Goal: Use online tool/utility: Utilize a website feature to perform a specific function

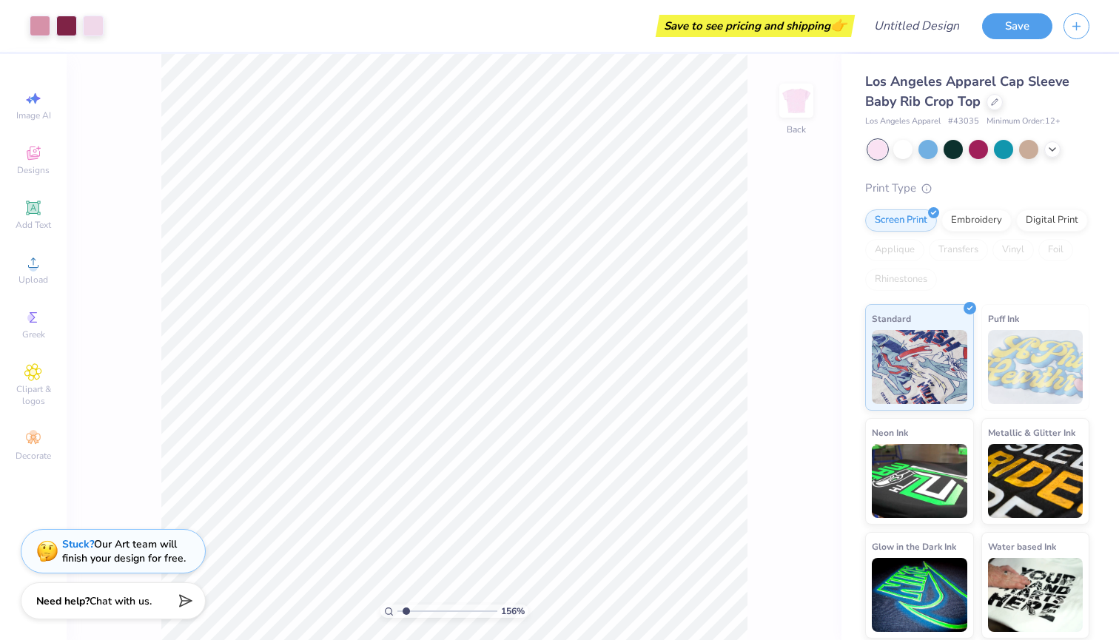
type input "1.56"
drag, startPoint x: 398, startPoint y: 611, endPoint x: 406, endPoint y: 611, distance: 8.1
click at [406, 611] on input "range" at bounding box center [447, 611] width 100 height 13
click at [911, 147] on div at bounding box center [902, 147] width 19 height 19
click at [59, 27] on div at bounding box center [66, 24] width 21 height 21
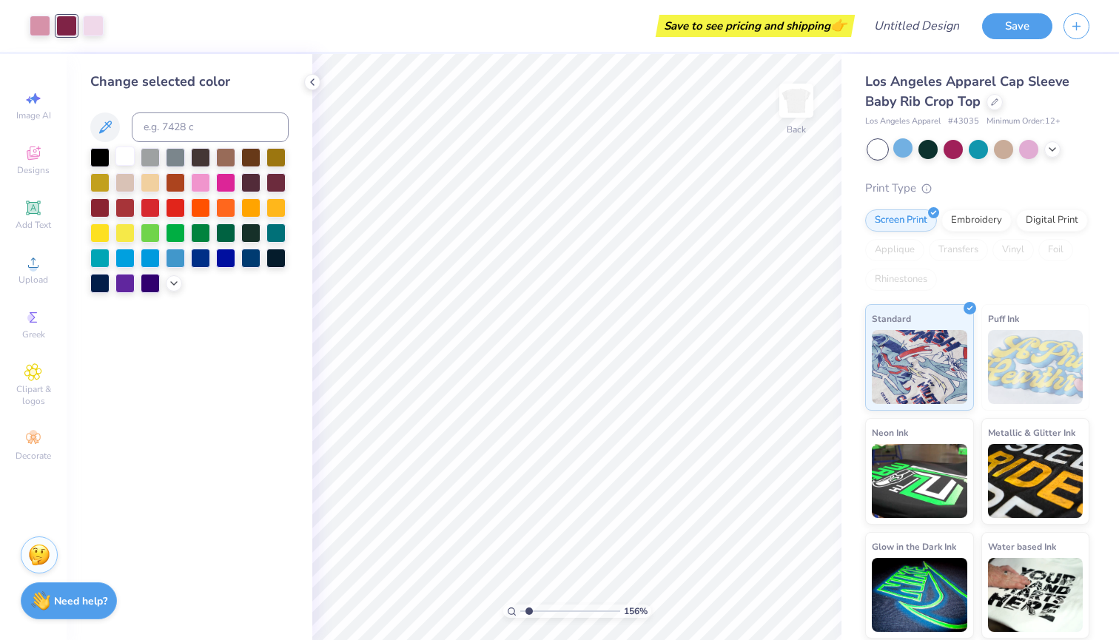
click at [129, 166] on div at bounding box center [124, 156] width 19 height 19
click at [38, 28] on div at bounding box center [40, 24] width 21 height 21
click at [100, 156] on div at bounding box center [99, 156] width 19 height 19
click at [93, 31] on div at bounding box center [93, 24] width 21 height 21
click at [142, 208] on div at bounding box center [150, 206] width 19 height 19
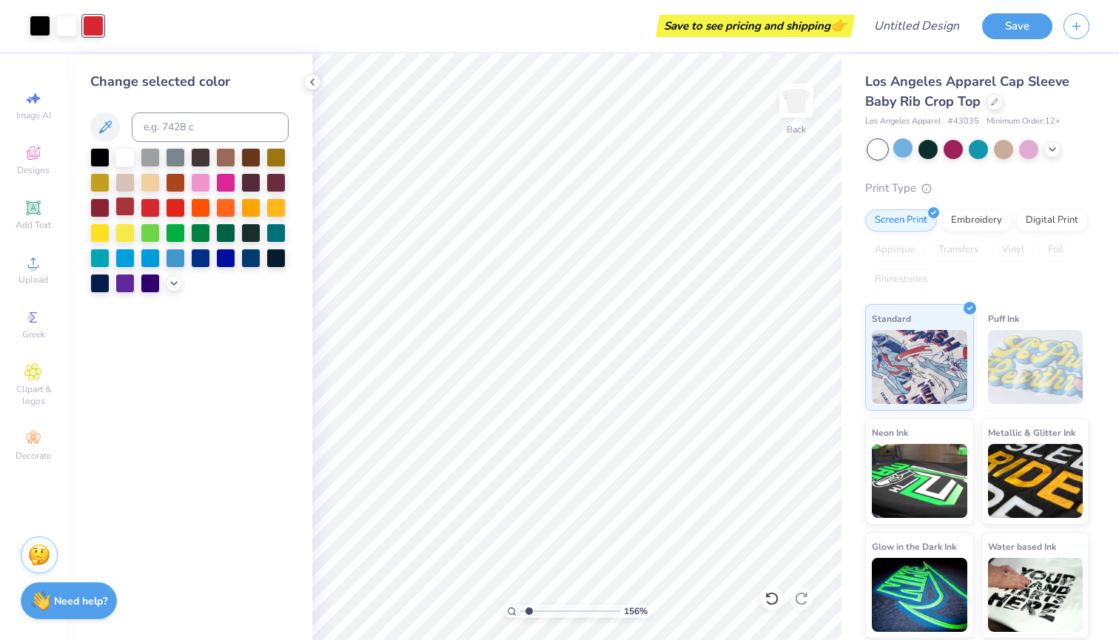
click at [124, 208] on div at bounding box center [124, 206] width 19 height 19
click at [104, 205] on div at bounding box center [99, 206] width 19 height 19
click at [135, 206] on div at bounding box center [124, 206] width 19 height 19
click at [179, 160] on div at bounding box center [175, 156] width 19 height 19
click at [64, 25] on div at bounding box center [66, 24] width 21 height 21
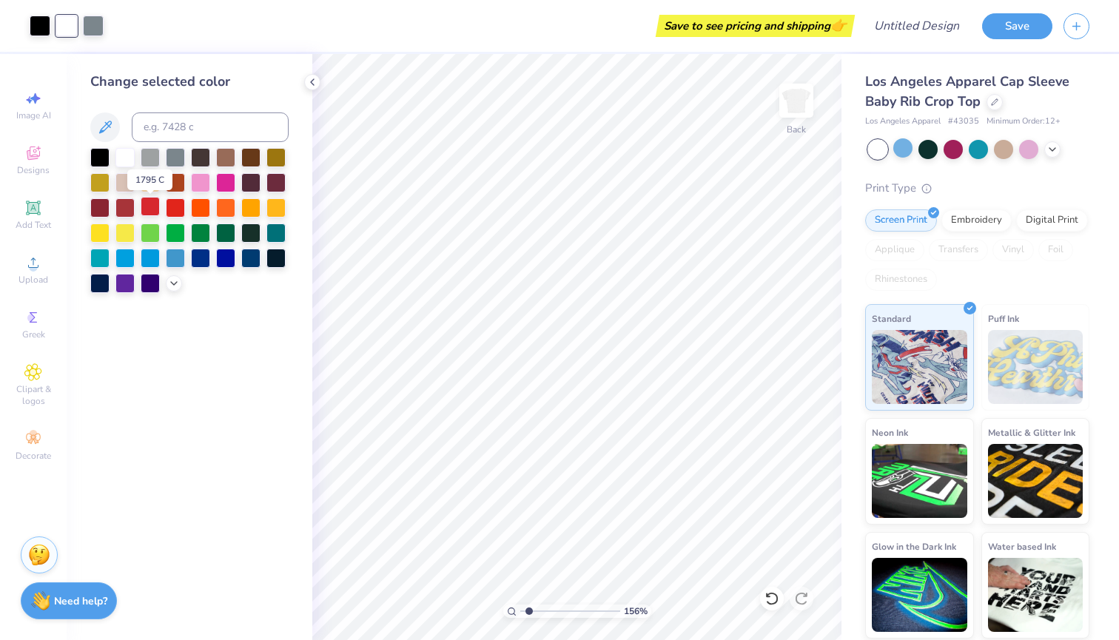
click at [155, 215] on div at bounding box center [150, 206] width 19 height 19
click at [126, 215] on div at bounding box center [124, 206] width 19 height 19
click at [41, 30] on div at bounding box center [40, 24] width 21 height 21
click at [121, 157] on div at bounding box center [124, 156] width 19 height 19
click at [90, 27] on div at bounding box center [93, 24] width 21 height 21
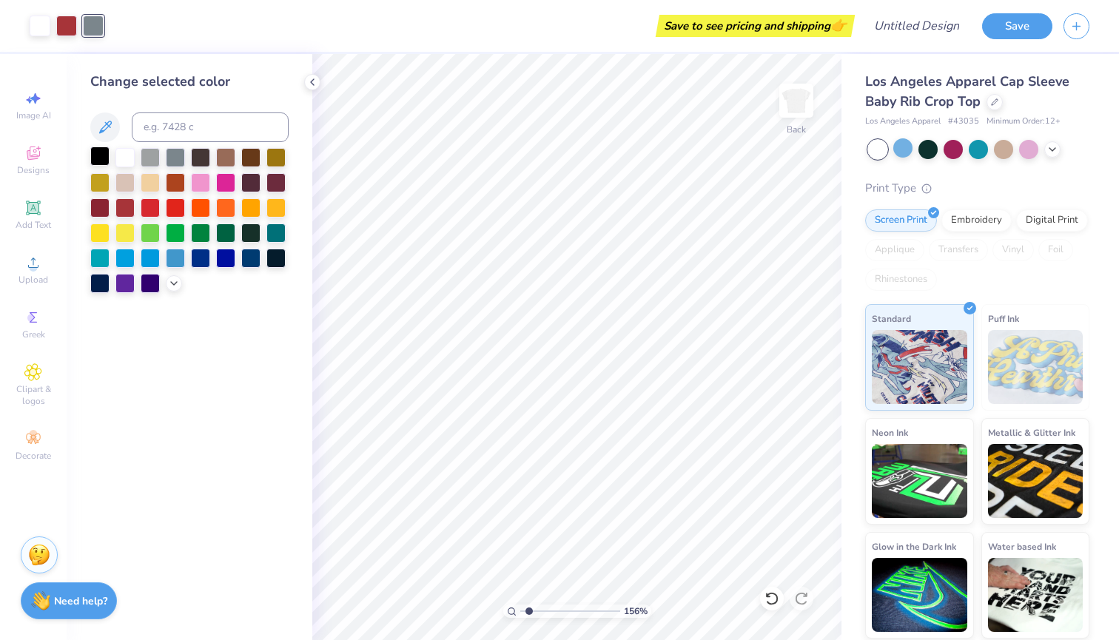
click at [100, 158] on div at bounding box center [99, 156] width 19 height 19
click at [148, 157] on div at bounding box center [150, 156] width 19 height 19
click at [68, 18] on div at bounding box center [66, 24] width 21 height 21
click at [100, 165] on div at bounding box center [99, 156] width 19 height 19
click at [41, 28] on div at bounding box center [40, 24] width 21 height 21
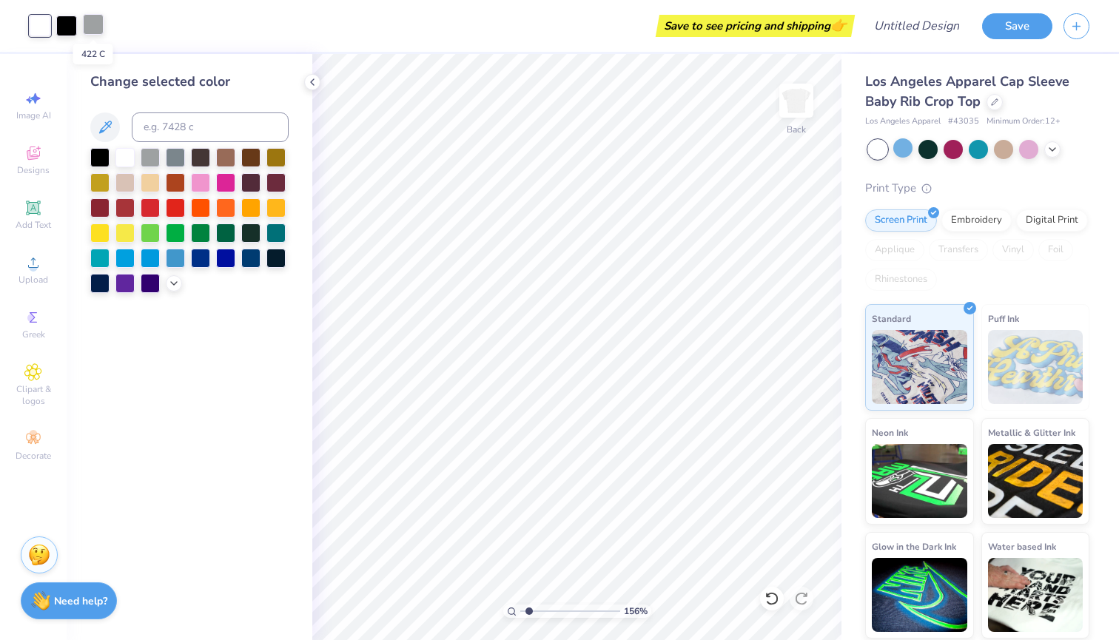
click at [96, 30] on div at bounding box center [93, 24] width 21 height 21
click at [130, 206] on div at bounding box center [124, 206] width 19 height 19
click at [118, 156] on div at bounding box center [124, 156] width 19 height 19
click at [95, 30] on div at bounding box center [93, 24] width 21 height 21
click at [196, 178] on div at bounding box center [200, 181] width 19 height 19
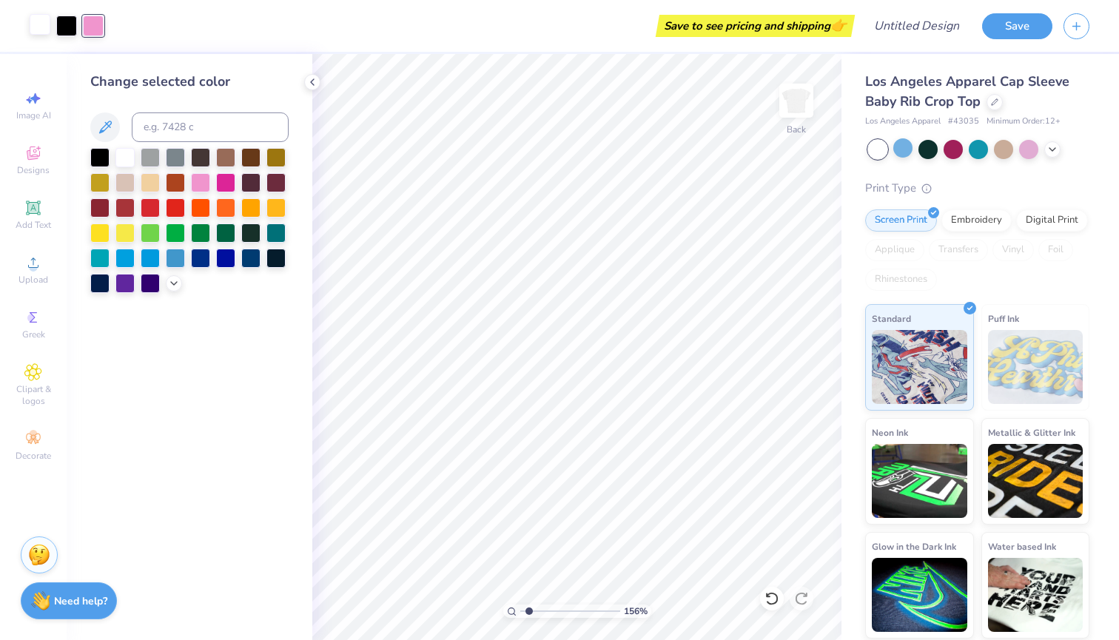
click at [48, 30] on div at bounding box center [40, 24] width 21 height 21
click at [69, 27] on div at bounding box center [66, 24] width 21 height 21
click at [151, 191] on div at bounding box center [150, 181] width 19 height 19
click at [45, 23] on div at bounding box center [40, 24] width 21 height 21
click at [98, 161] on div at bounding box center [99, 156] width 19 height 19
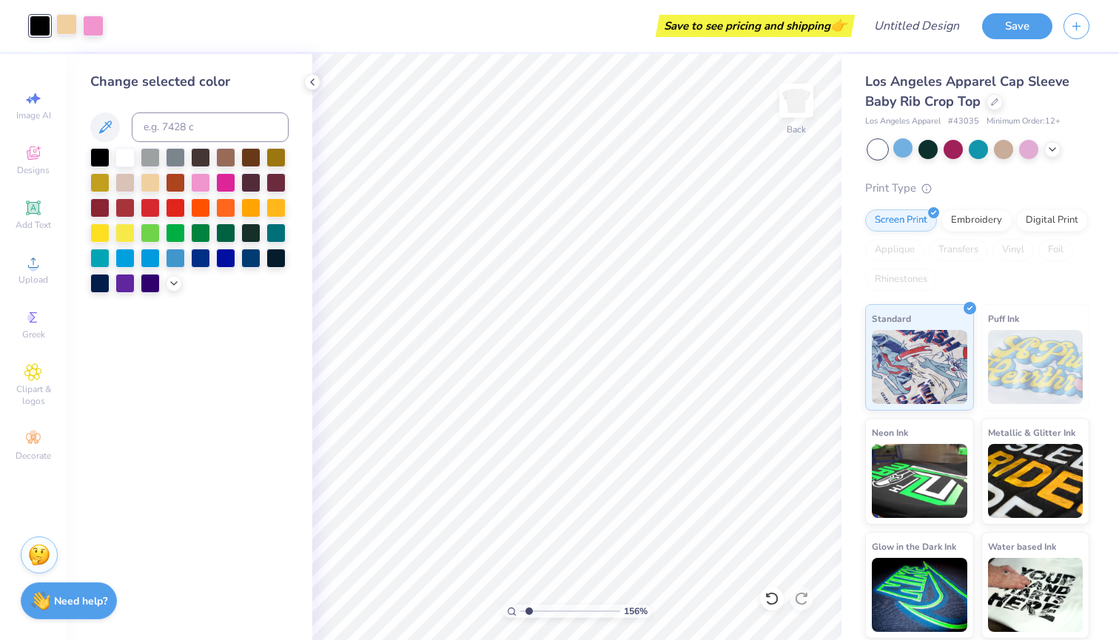
click at [69, 30] on div at bounding box center [66, 24] width 21 height 21
click at [131, 161] on div at bounding box center [124, 156] width 19 height 19
click at [88, 32] on div at bounding box center [93, 24] width 21 height 21
click at [127, 198] on div at bounding box center [189, 220] width 198 height 145
click at [127, 210] on div at bounding box center [124, 206] width 19 height 19
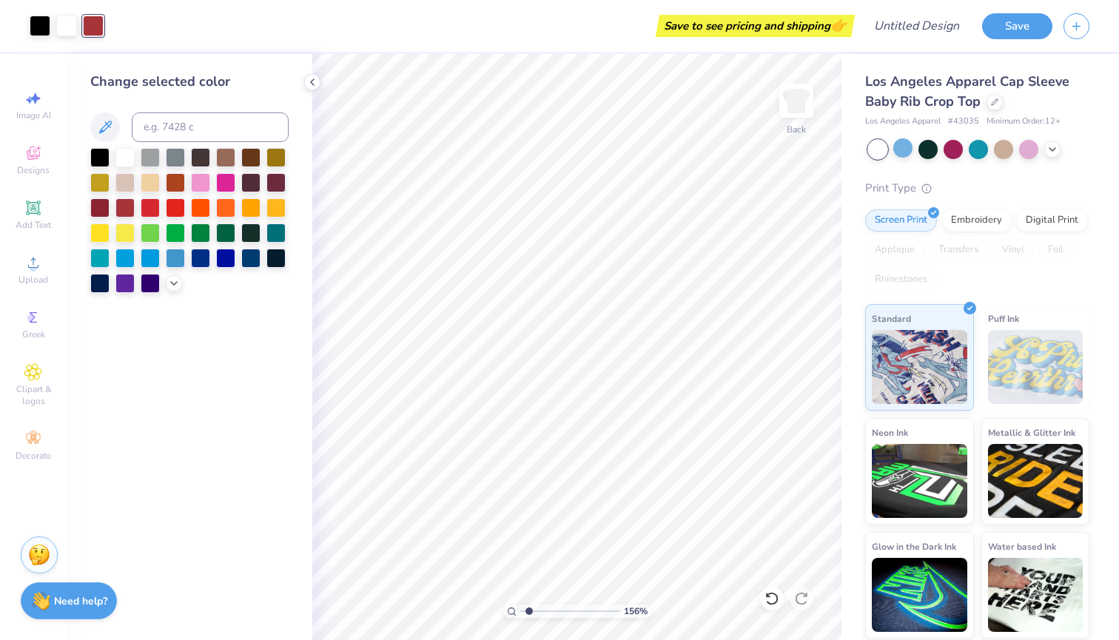
click at [112, 207] on div at bounding box center [189, 220] width 198 height 145
click at [98, 207] on div at bounding box center [99, 206] width 19 height 19
click at [108, 208] on div at bounding box center [99, 206] width 19 height 19
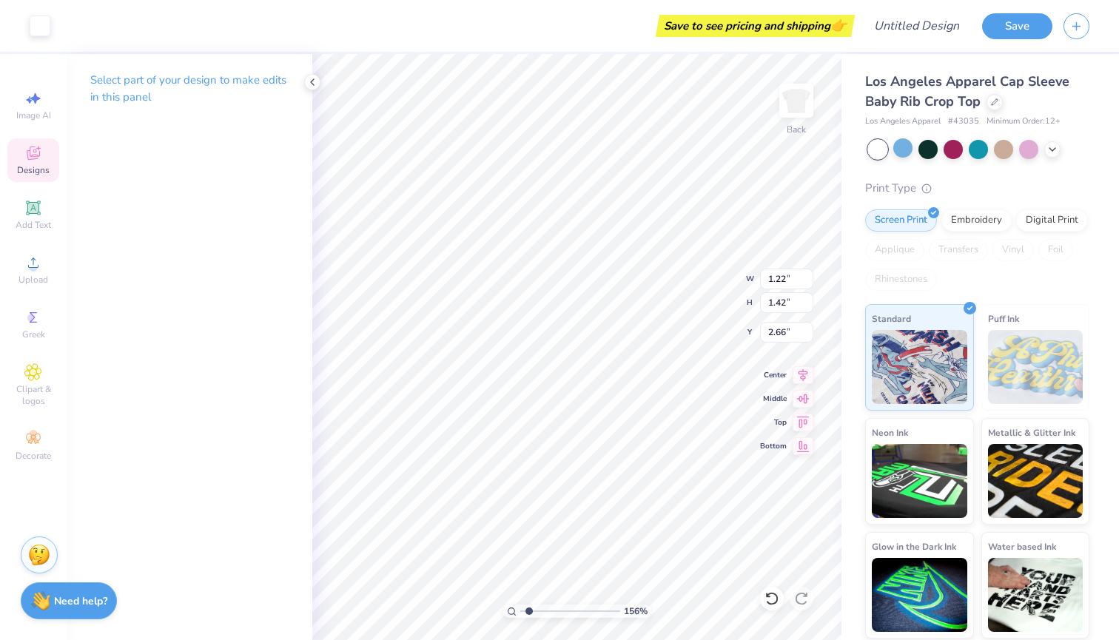
type input "6.97"
type input "1.68"
type input "2.51"
click at [41, 150] on icon at bounding box center [33, 153] width 18 height 18
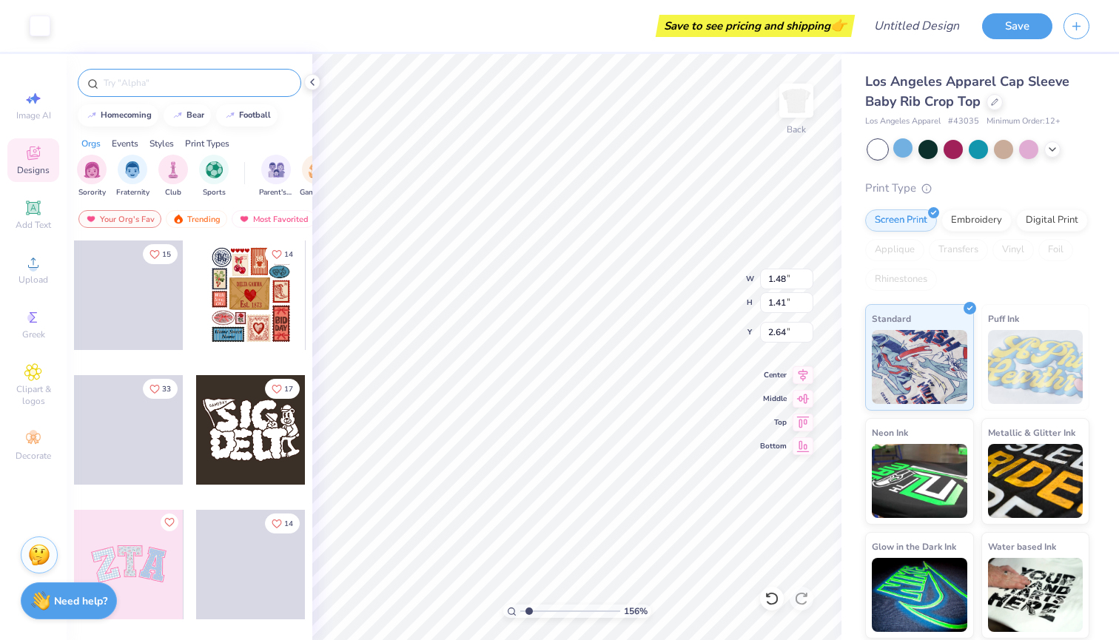
click at [129, 82] on input "text" at bounding box center [196, 82] width 189 height 15
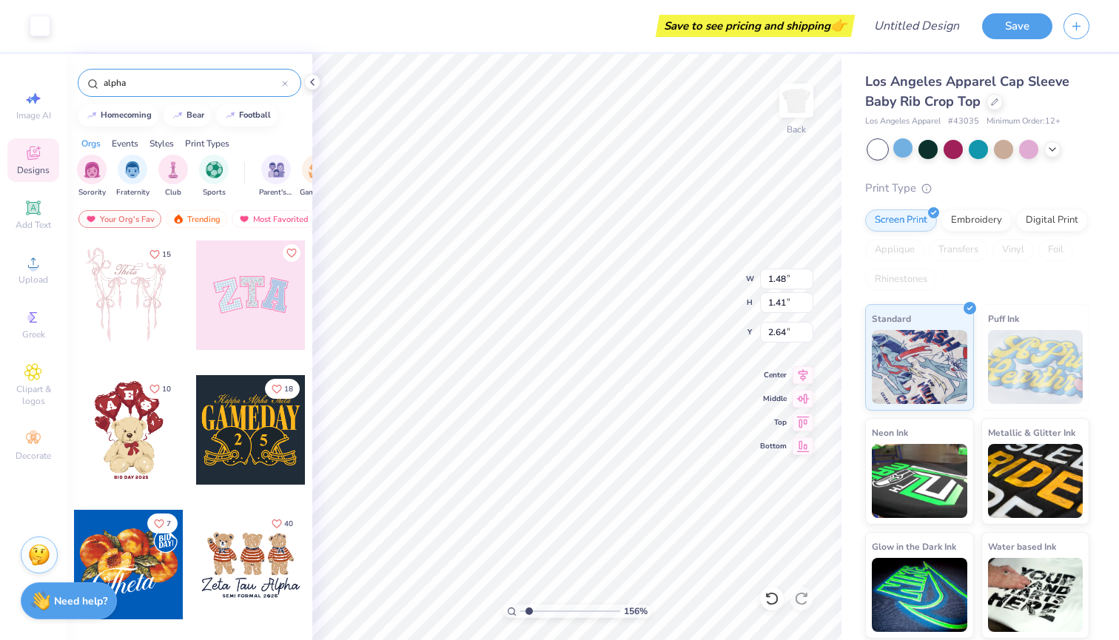
type input "alpha"
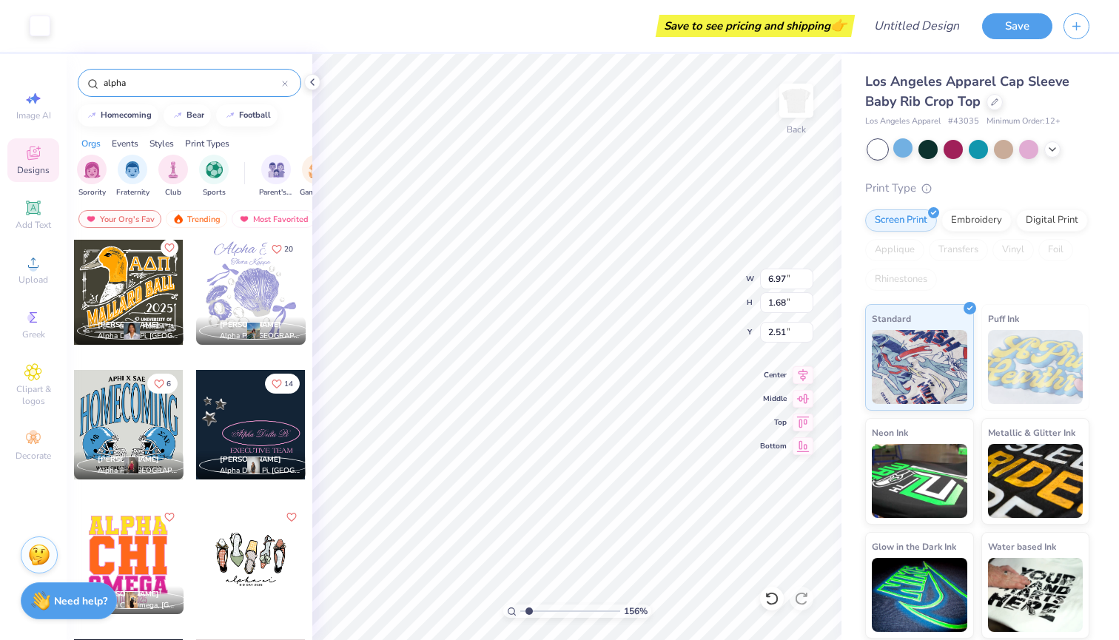
scroll to position [3886, 0]
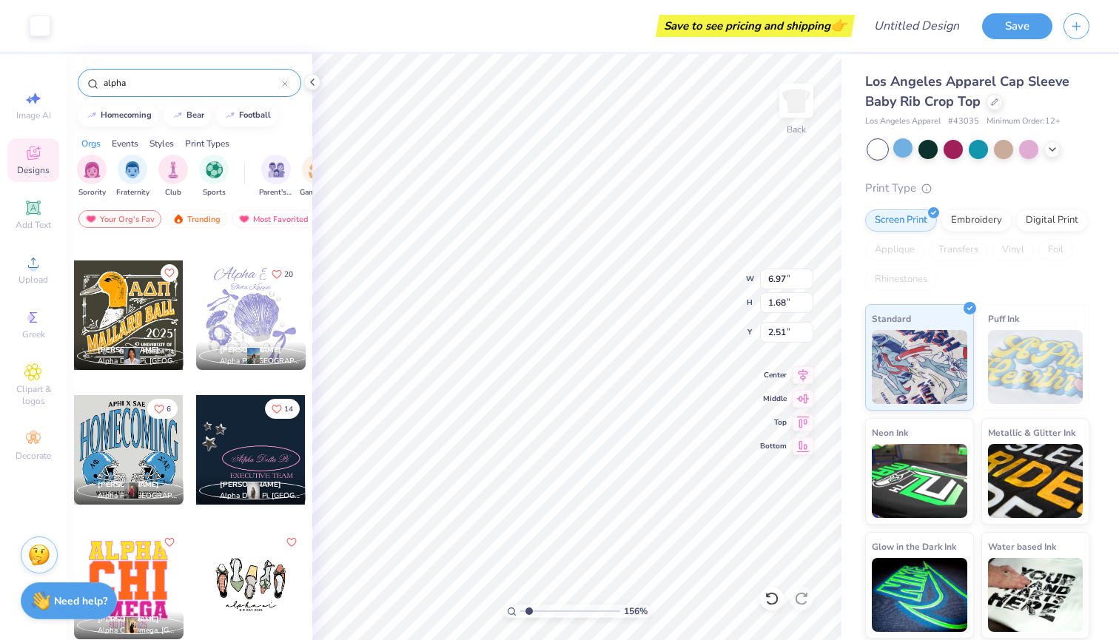
type input "6.87"
type input "1.58"
type input "2.56"
click at [33, 156] on icon at bounding box center [33, 153] width 13 height 13
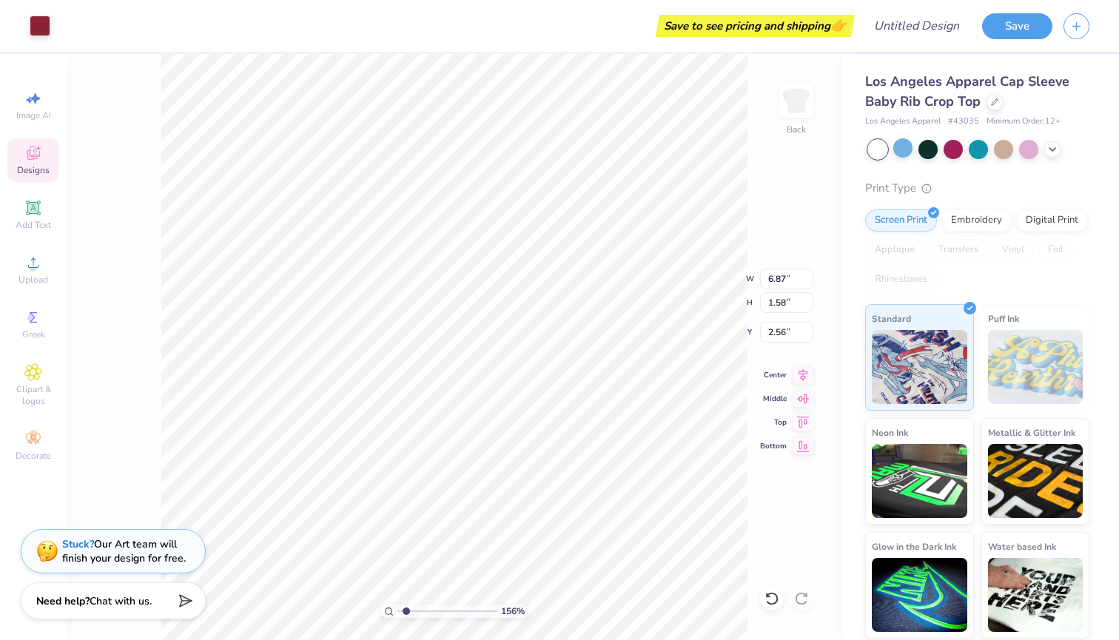
click at [46, 169] on span "Designs" at bounding box center [33, 170] width 33 height 12
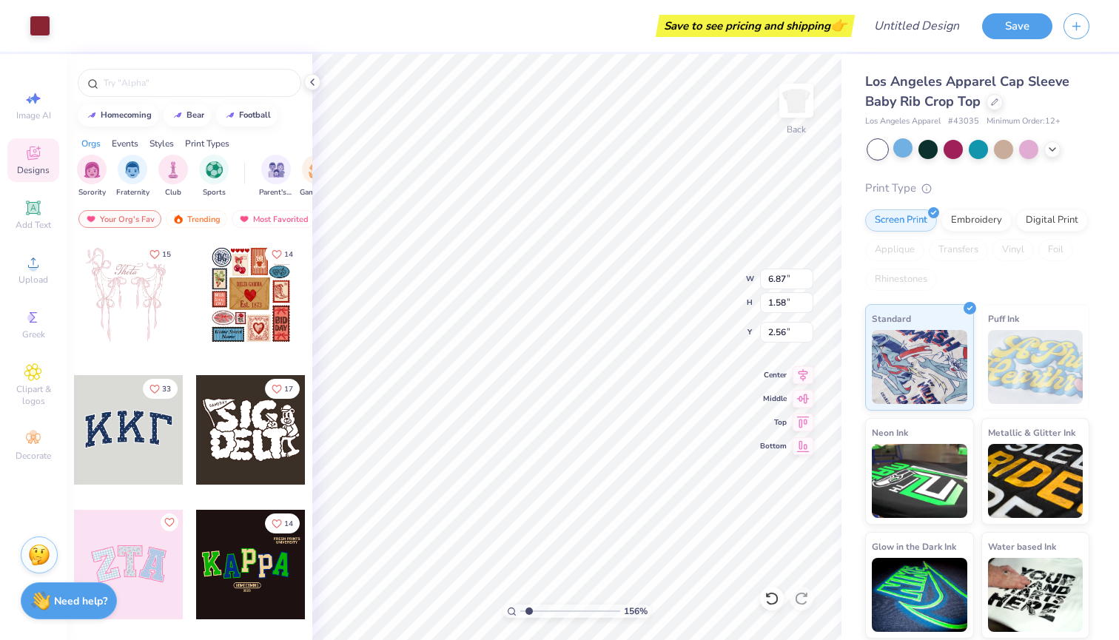
type input "1.48"
type input "1.41"
type input "2.64"
type input "6.97"
type input "1.68"
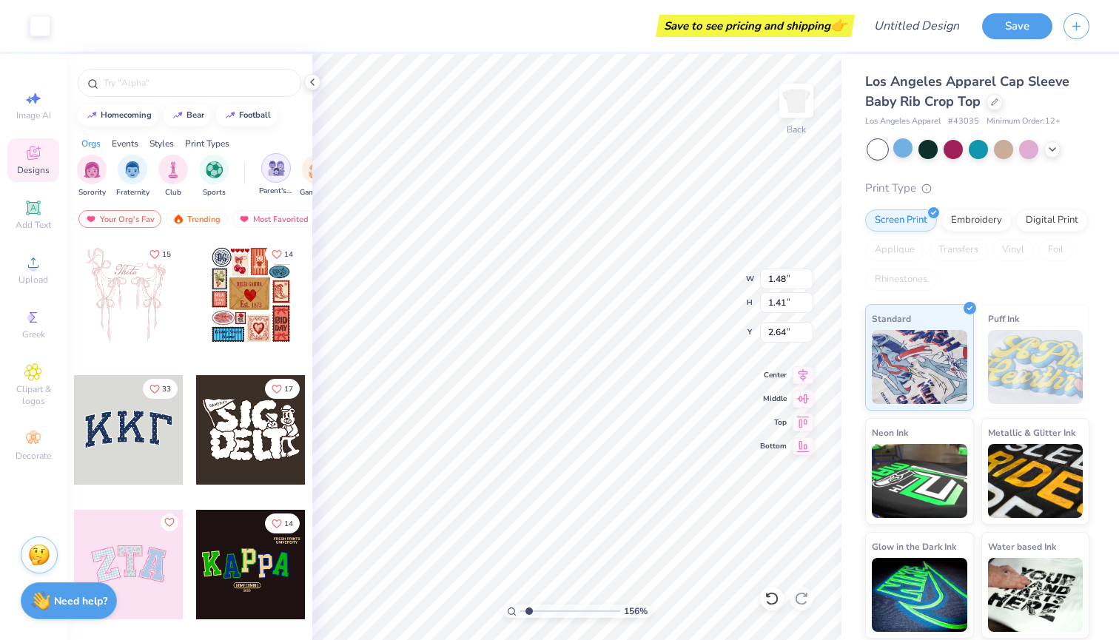
type input "2.51"
type input "6.87"
type input "1.58"
type input "2.56"
type input "1.48"
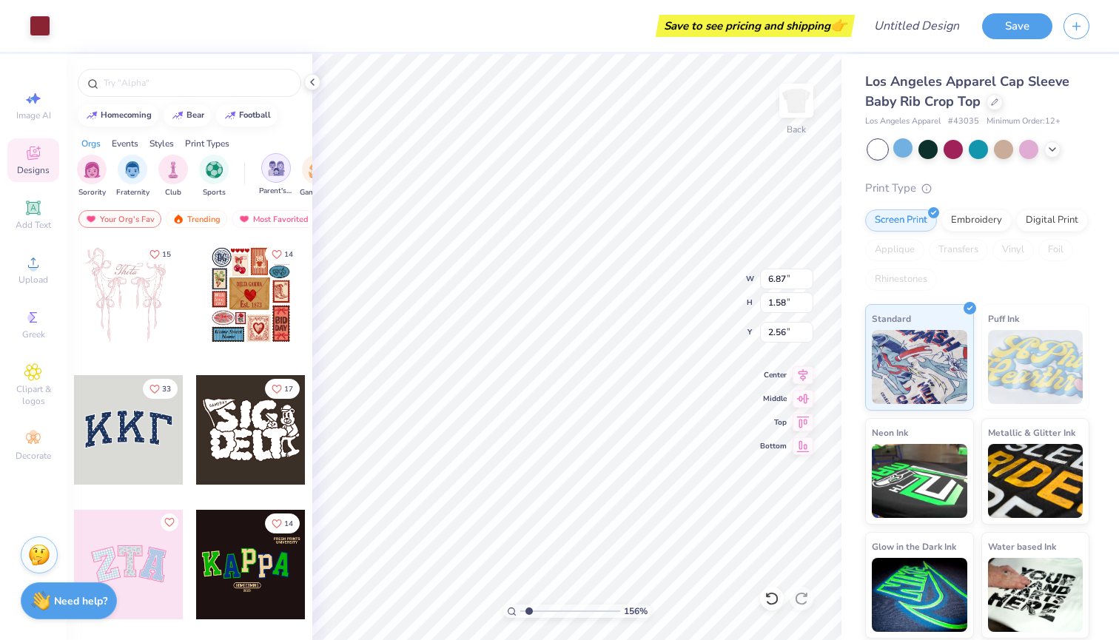
type input "1.41"
type input "2.64"
type input "2.88"
type input "1.90"
type input "7.57"
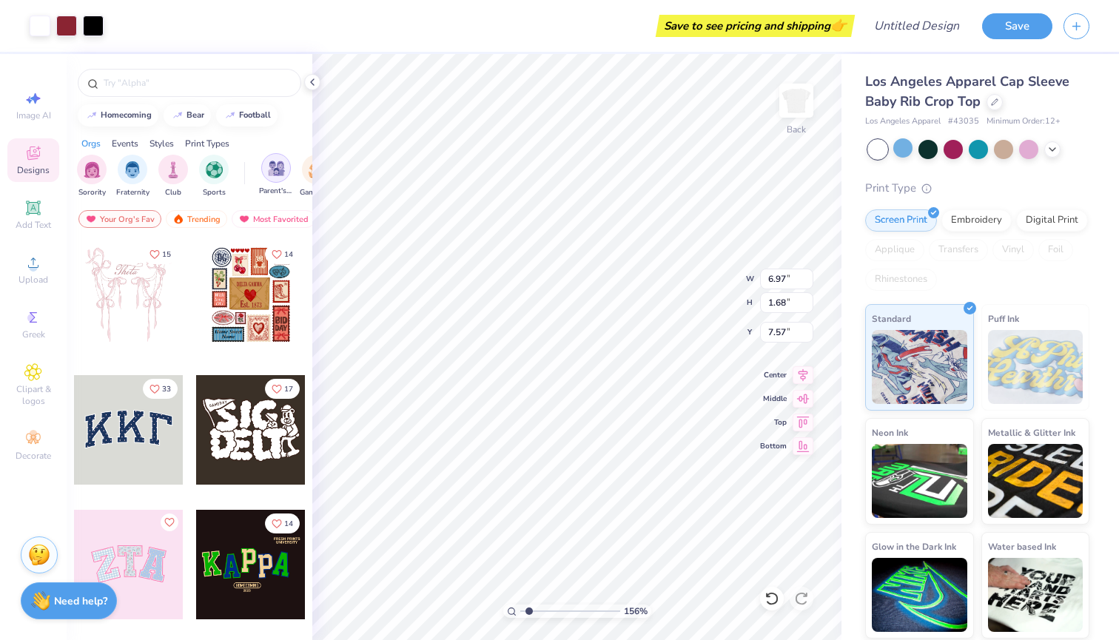
type input "1.08"
type input "1.34"
type input "3.00"
type input "1.39"
type input "1.42"
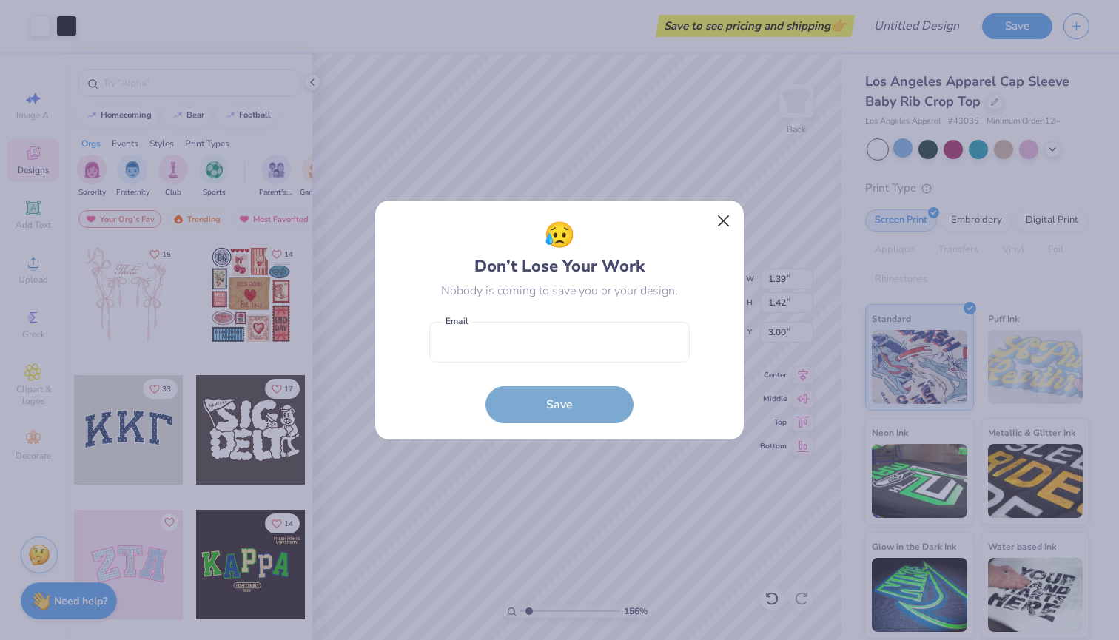
click at [722, 210] on button "Close" at bounding box center [724, 221] width 28 height 28
